Goal: Information Seeking & Learning: Learn about a topic

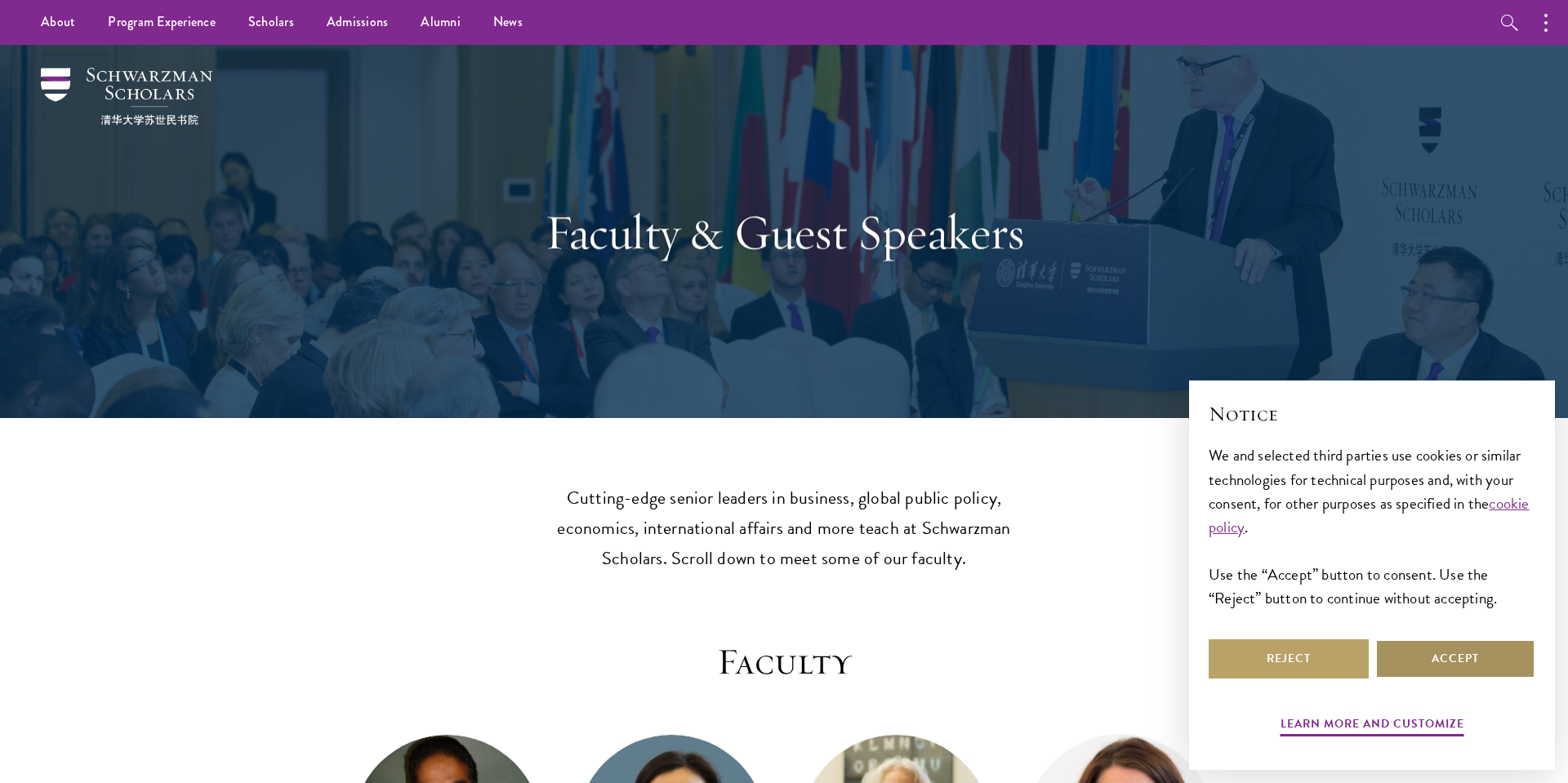
click at [1450, 660] on button "Accept" at bounding box center [1455, 659] width 160 height 39
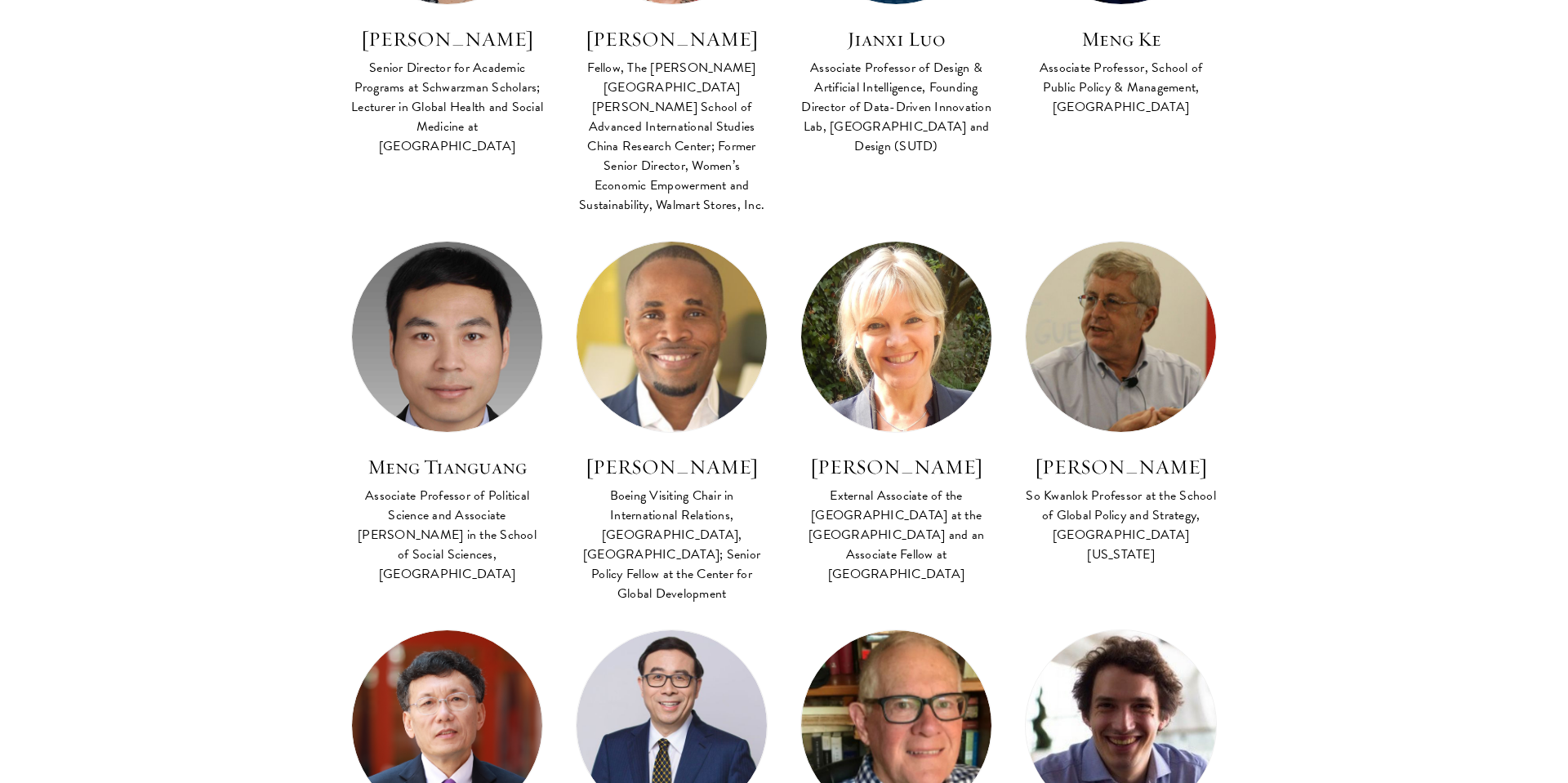
scroll to position [3308, 0]
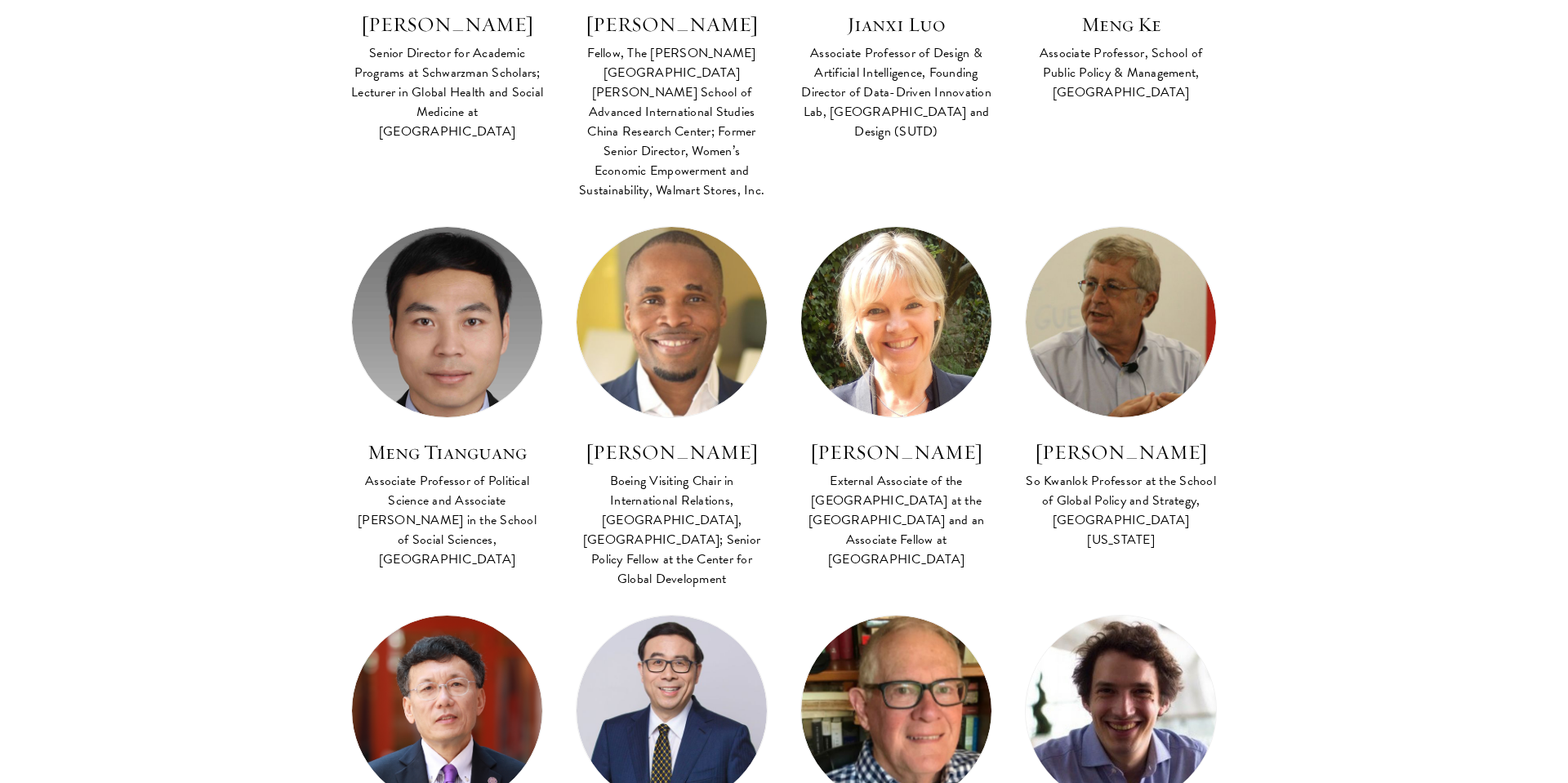
click at [1137, 606] on img at bounding box center [1120, 710] width 209 height 209
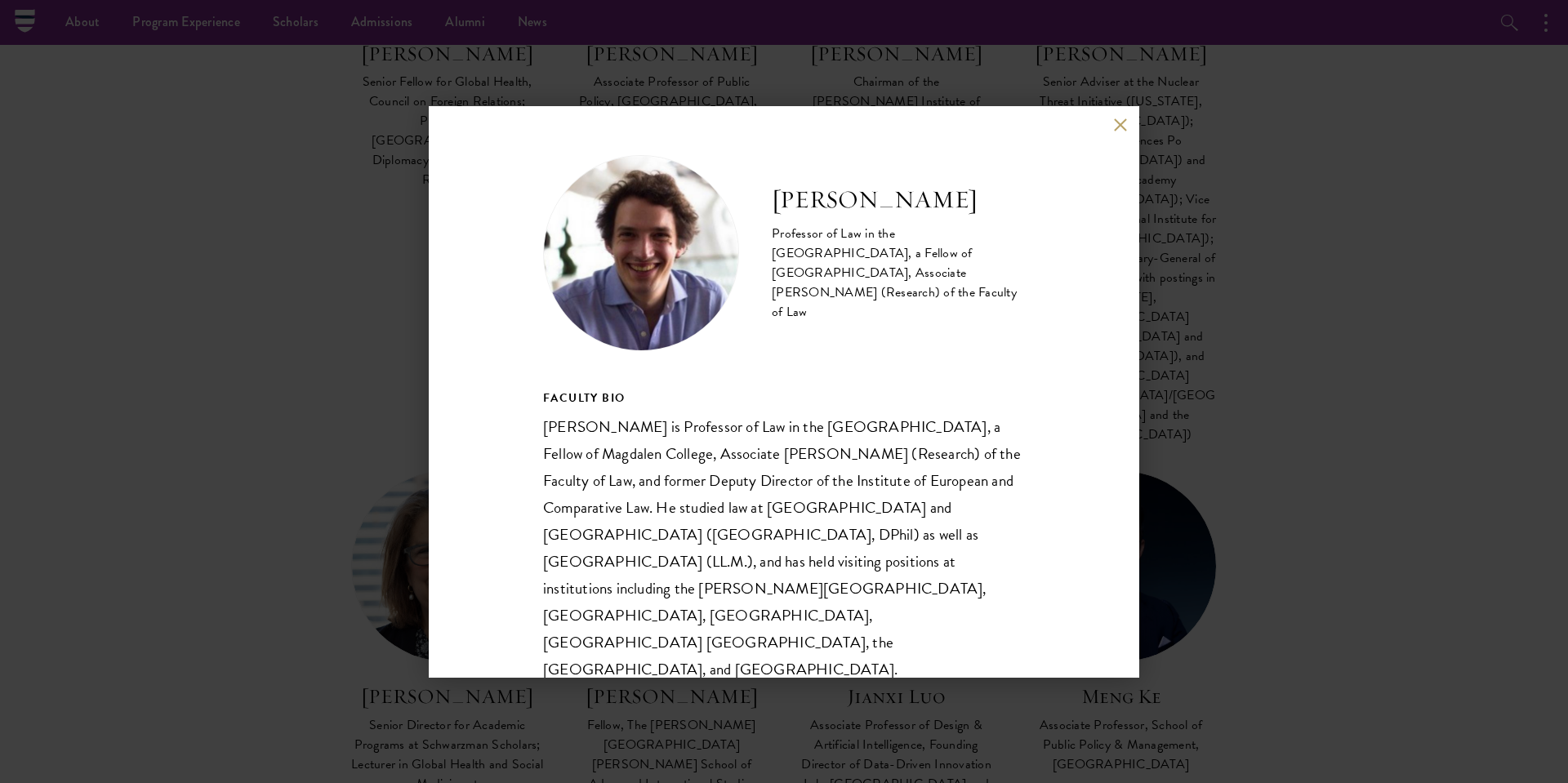
scroll to position [2626, 0]
click at [836, 216] on h2 "[PERSON_NAME]" at bounding box center [898, 200] width 253 height 32
copy div "[PERSON_NAME]"
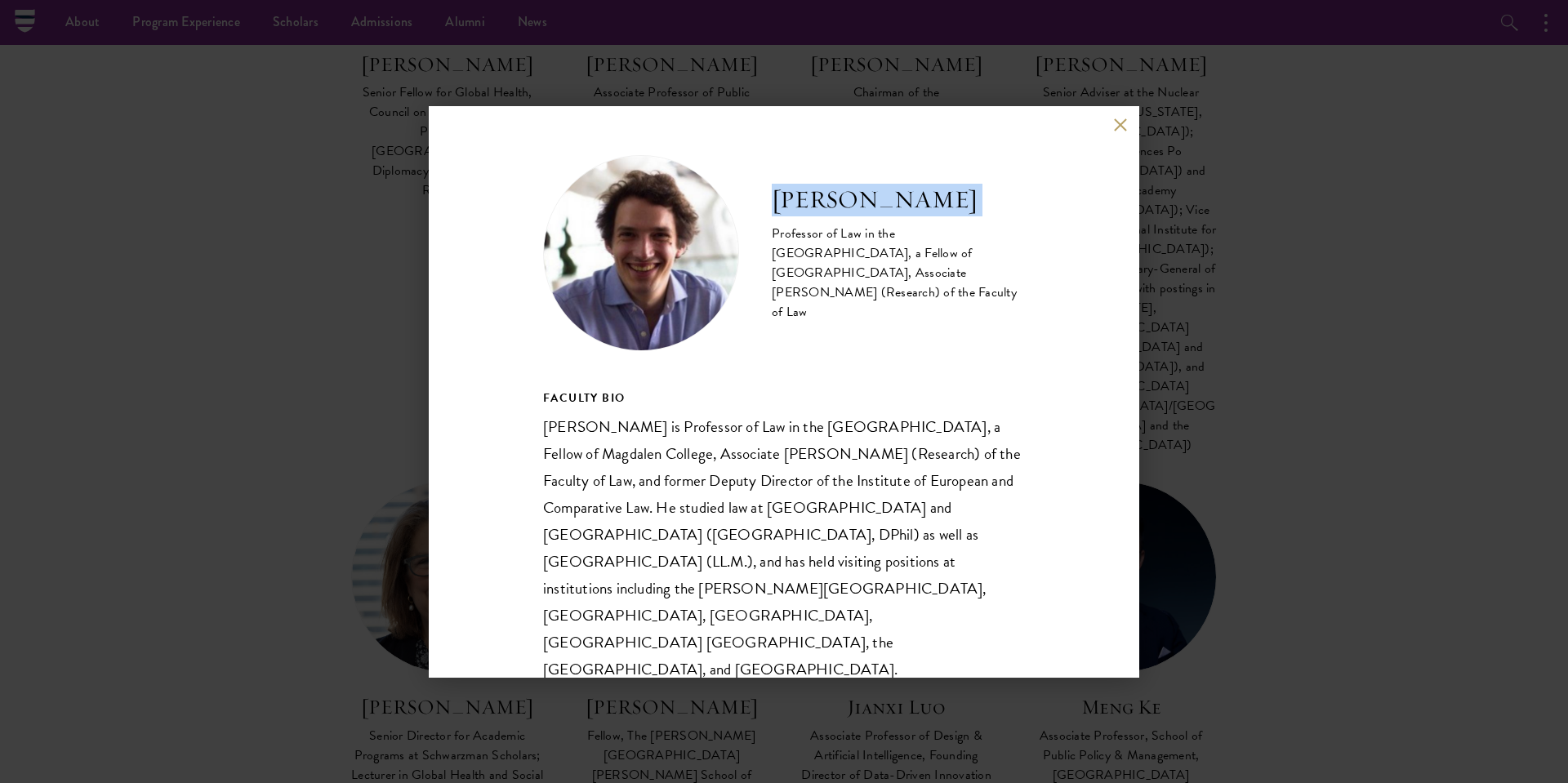
click at [1124, 130] on button at bounding box center [1120, 125] width 14 height 14
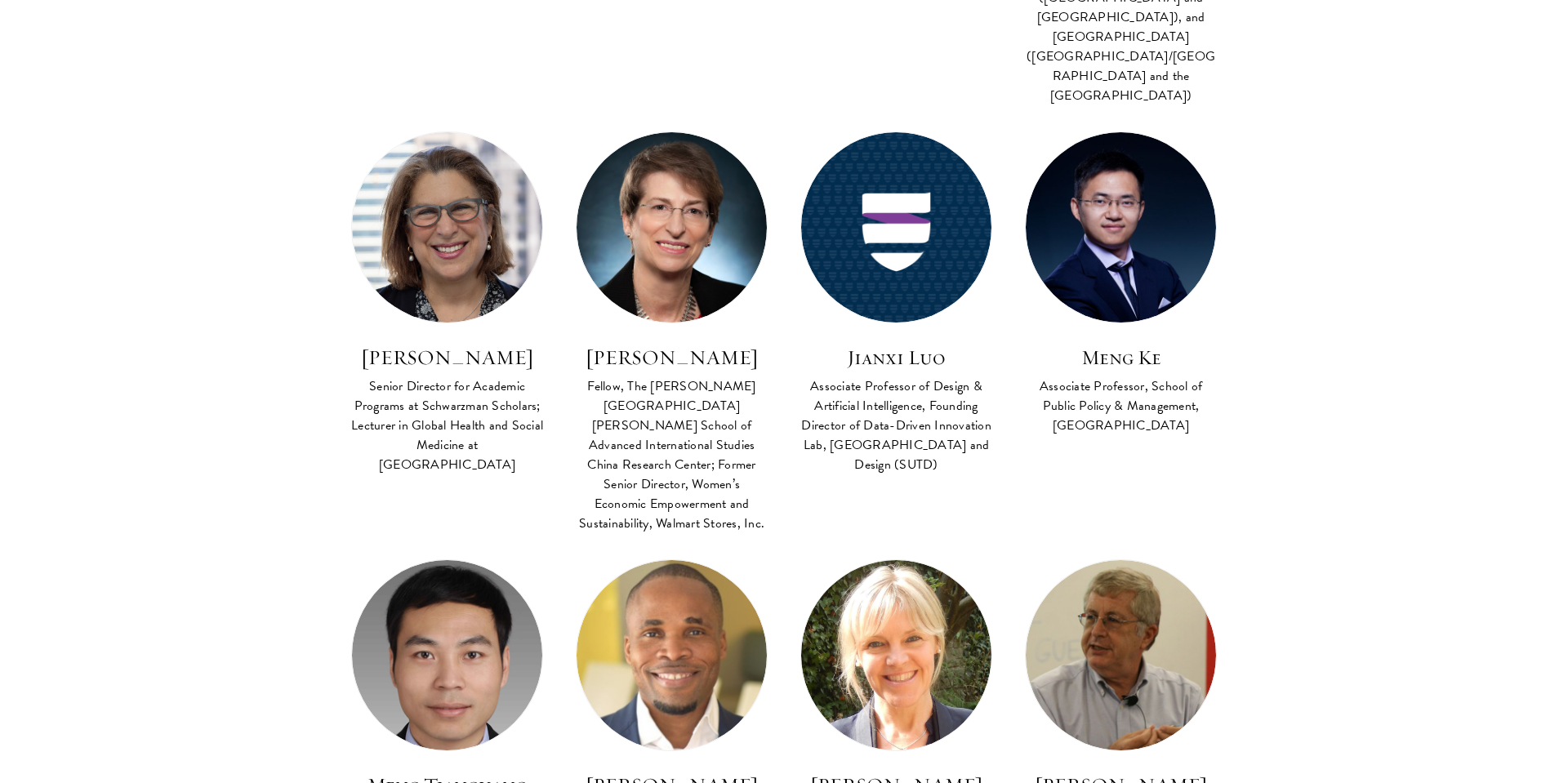
scroll to position [3141, 0]
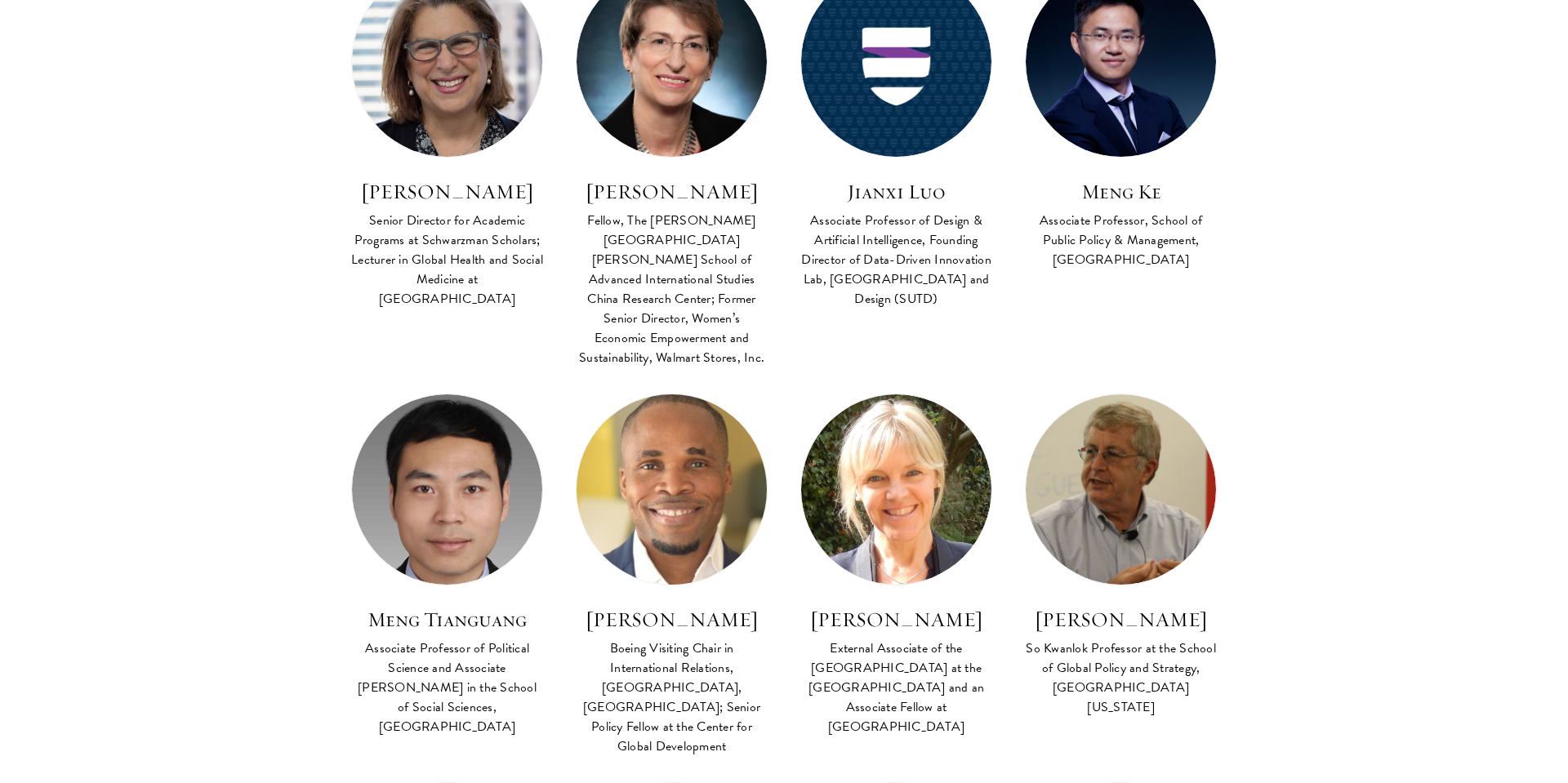
click at [654, 385] on img at bounding box center [671, 490] width 209 height 209
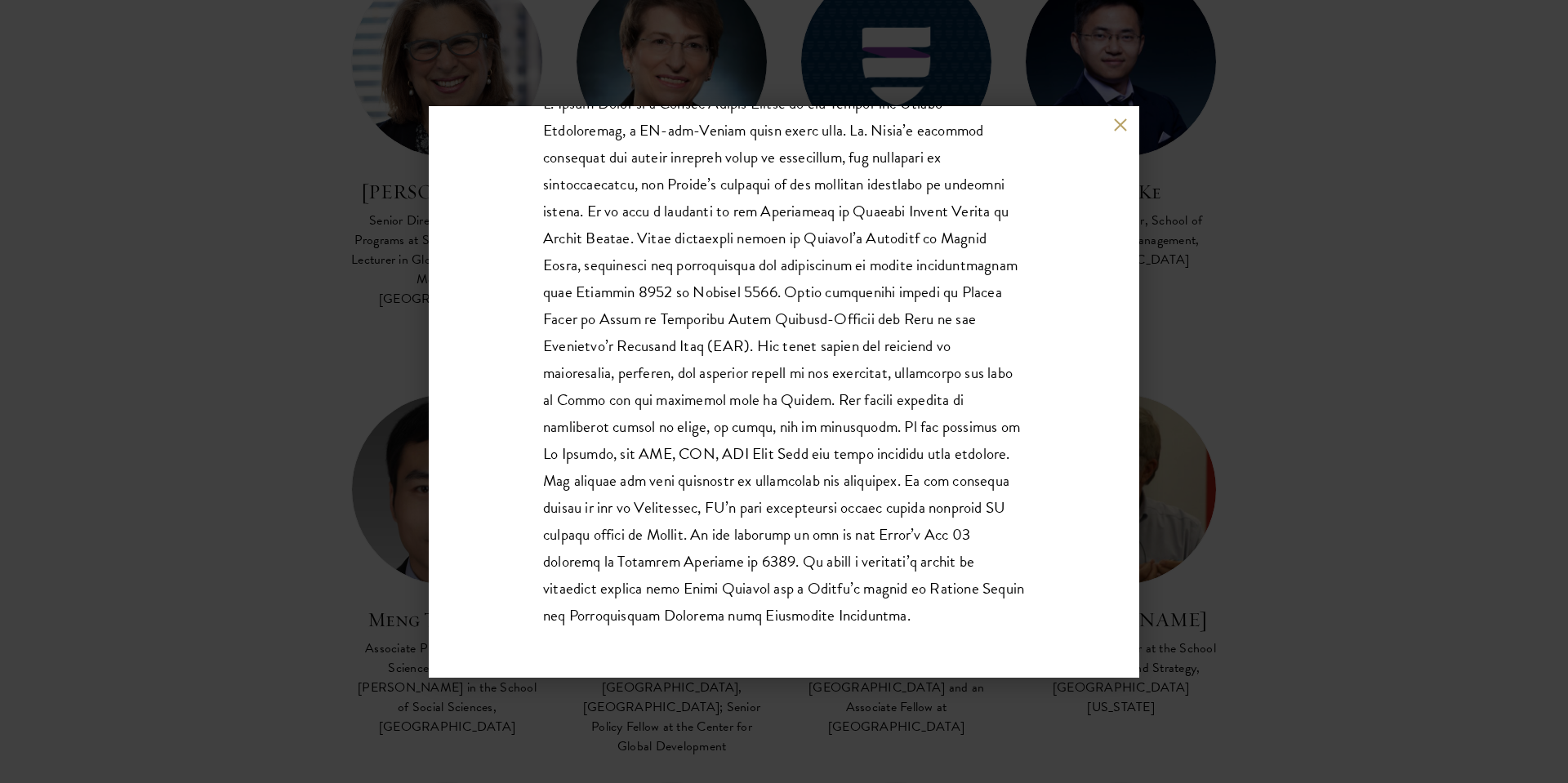
scroll to position [3225, 0]
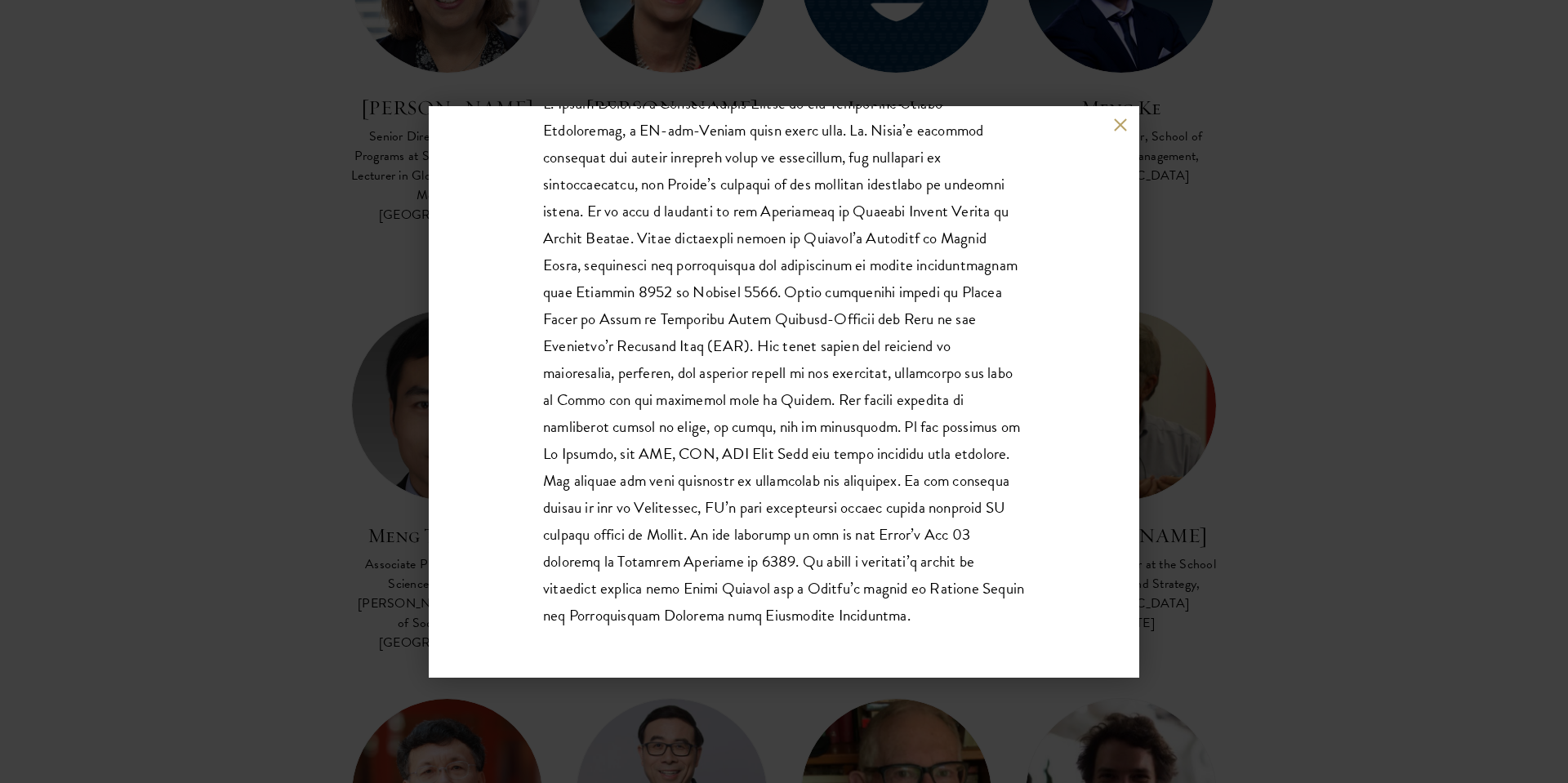
click at [1130, 131] on div "[PERSON_NAME] Boeing Visiting Chair in International Relations, [GEOGRAPHIC_DAT…" at bounding box center [783, 392] width 710 height 572
click at [1124, 127] on button at bounding box center [1120, 125] width 14 height 14
